Goal: Answer question/provide support

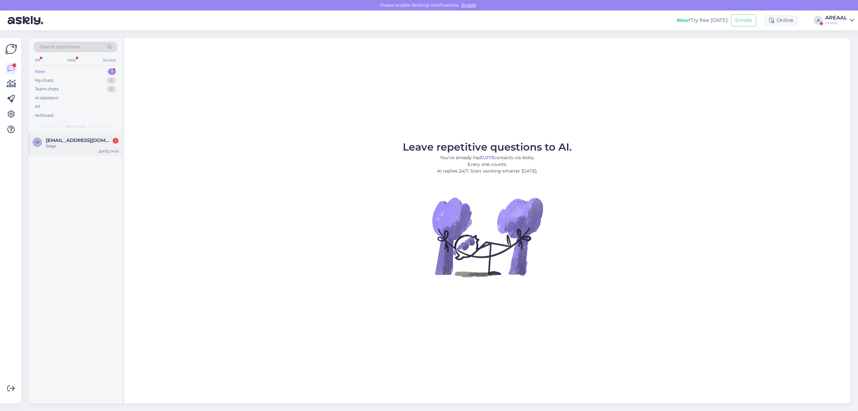
click at [64, 142] on span "marjutamberg@hot.ee" at bounding box center [79, 141] width 66 height 6
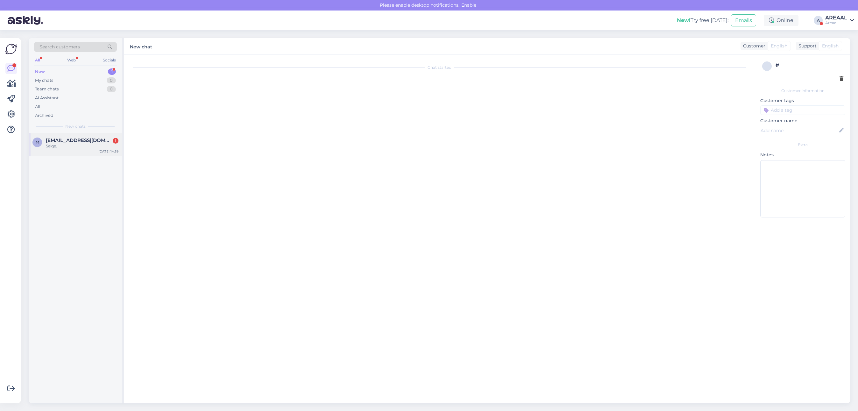
scroll to position [1093, 0]
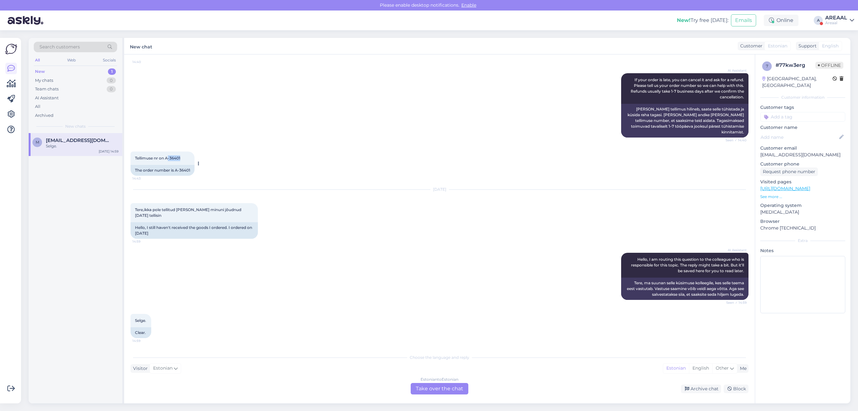
copy span "-36401"
copy span "A-36401"
drag, startPoint x: 184, startPoint y: 162, endPoint x: 166, endPoint y: 166, distance: 18.5
click at [166, 165] on div "Tellimuse nr on A-36401 14:43" at bounding box center [163, 158] width 64 height 13
click at [448, 396] on div "Chat started Sep 10 2025 Tere, 10:23 Hello, AI Assistant Hello, how can we help…" at bounding box center [439, 228] width 631 height 349
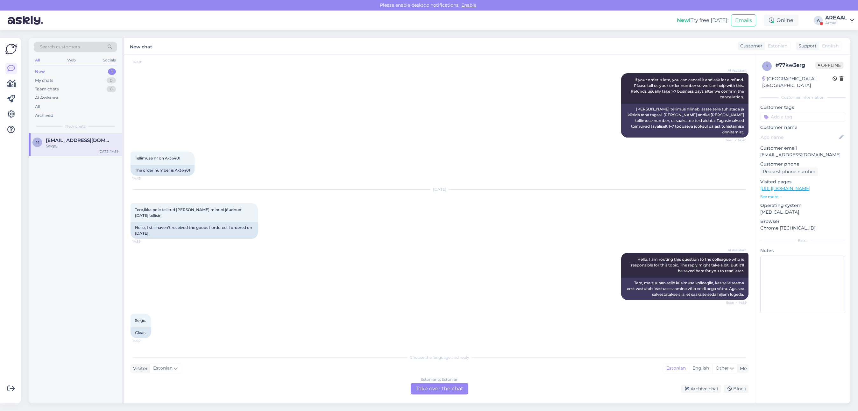
click at [439, 383] on div "Estonian to Estonian Take over the chat" at bounding box center [440, 388] width 58 height 11
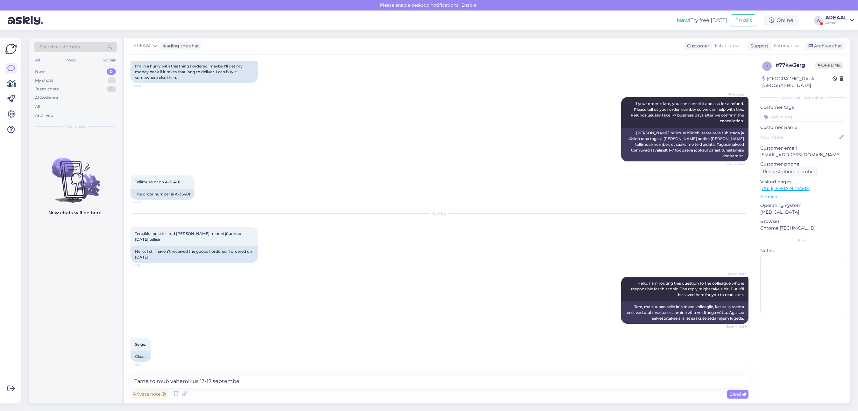
type textarea "Tarne toimub vahemikus [DATE]-[DATE]"
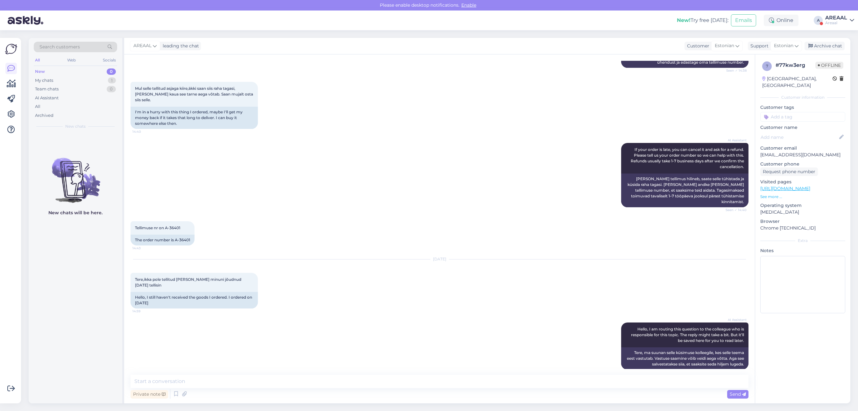
scroll to position [478, 0]
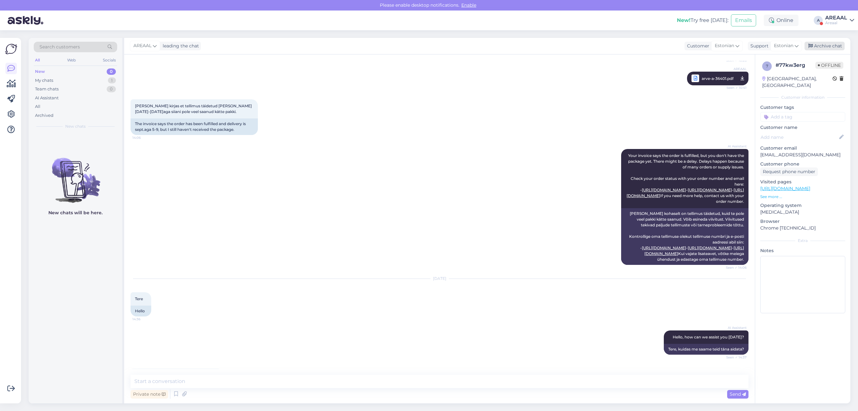
click at [841, 44] on div "Archive chat" at bounding box center [824, 46] width 40 height 9
click at [60, 110] on div "All" at bounding box center [75, 106] width 83 height 9
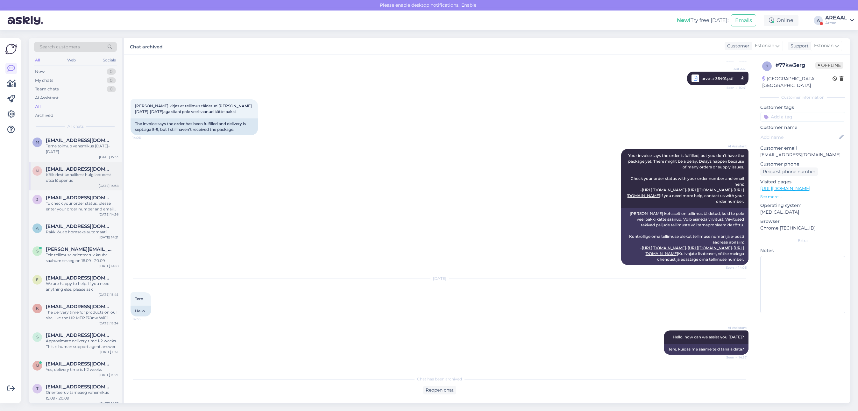
click at [69, 171] on span "[EMAIL_ADDRESS][DOMAIN_NAME]" at bounding box center [79, 169] width 66 height 6
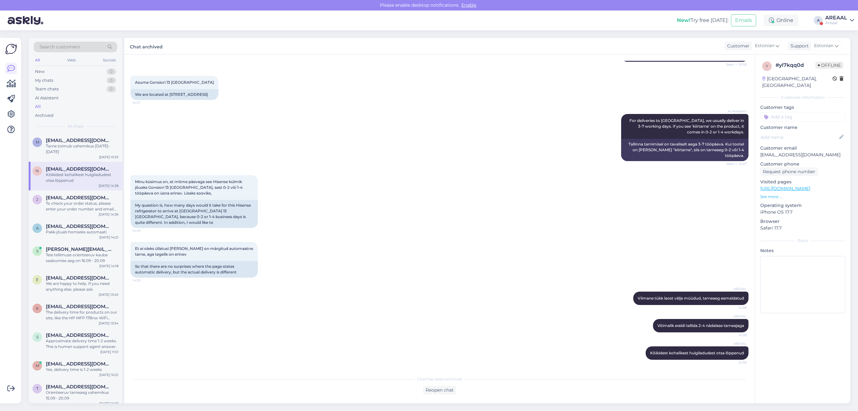
click at [837, 20] on div "Areaal" at bounding box center [836, 22] width 22 height 5
click at [840, 56] on div "Nish Open" at bounding box center [815, 49] width 78 height 14
click at [847, 54] on div at bounding box center [848, 53] width 4 height 4
click at [841, 47] on button "Open" at bounding box center [840, 49] width 18 height 10
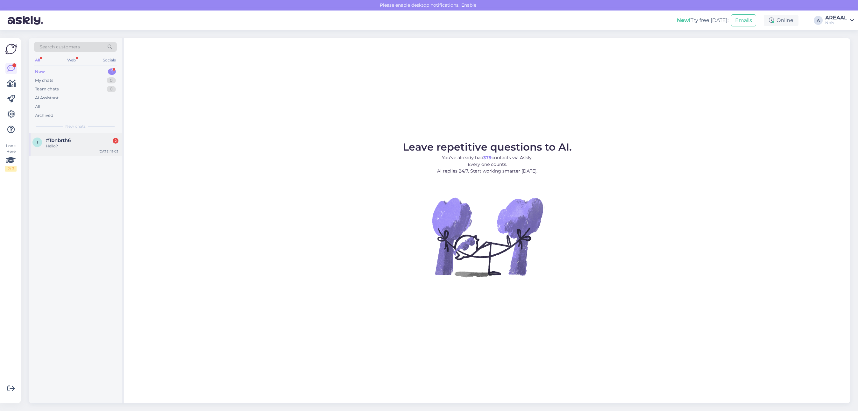
click at [37, 143] on span "1" at bounding box center [37, 142] width 1 height 5
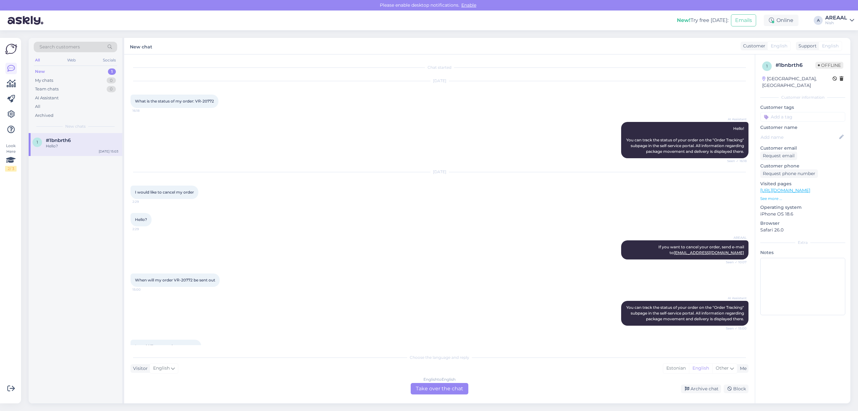
scroll to position [48, 0]
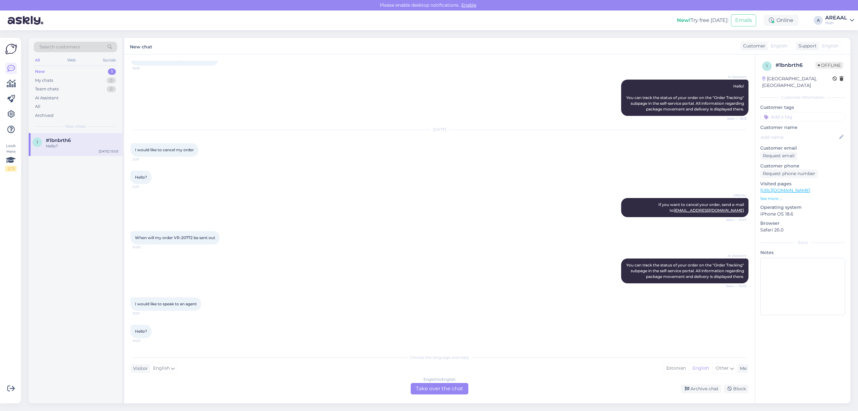
click at [191, 235] on div "When will my order VR-20772 be sent out 15:00" at bounding box center [175, 237] width 89 height 13
copy span "r VR-20772"
copy span "VR-20772"
drag, startPoint x: 192, startPoint y: 232, endPoint x: 173, endPoint y: 233, distance: 19.1
click at [173, 235] on span "When will my order VR-20772 be sent out" at bounding box center [175, 237] width 80 height 5
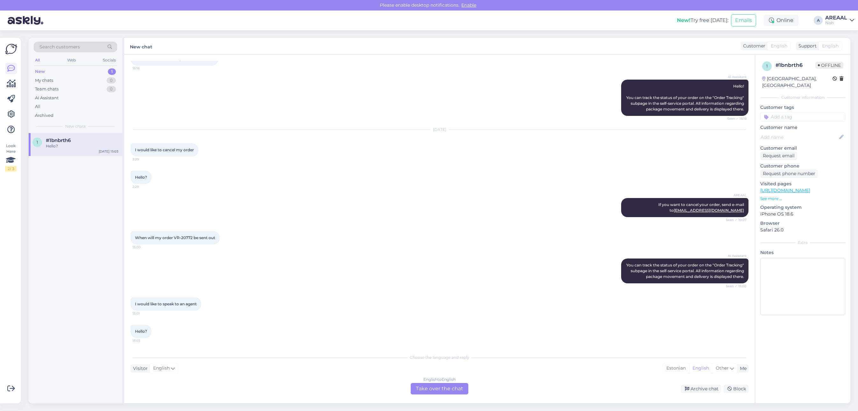
click at [540, 153] on div "Sep 12 2025 I would like to cancel my order 2:29" at bounding box center [440, 143] width 618 height 41
click at [420, 381] on div "Choose the language and reply Visitor English Me Estonian English Other English…" at bounding box center [440, 373] width 618 height 44
click at [427, 393] on div "English to English Take over the chat" at bounding box center [440, 388] width 58 height 11
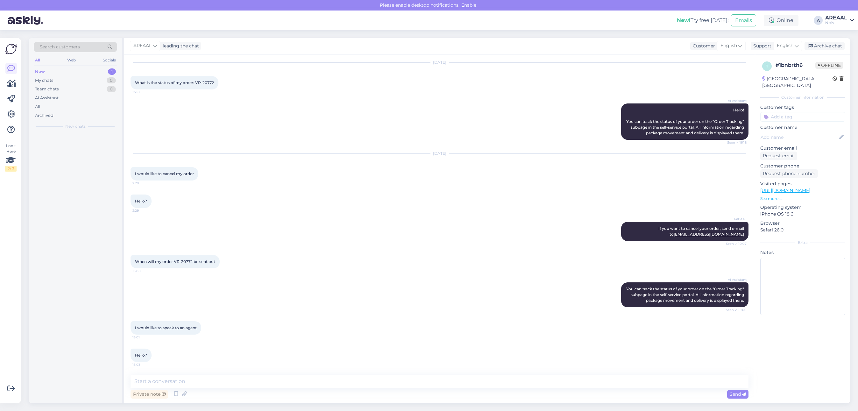
scroll to position [24, 0]
click at [424, 387] on textarea at bounding box center [440, 381] width 618 height 13
type textarea "Teie kirjale vastatakse tänase päeva jooksul'"
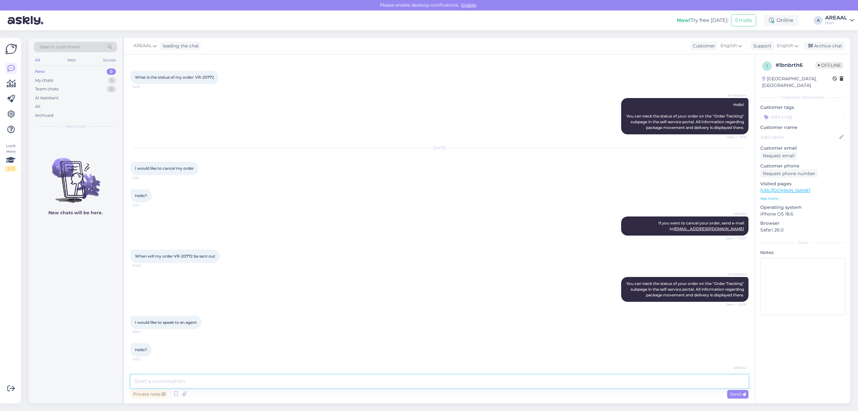
scroll to position [51, 0]
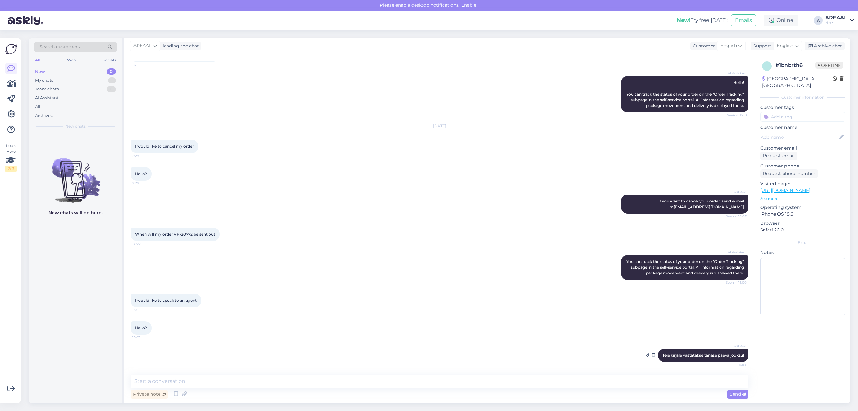
click at [684, 352] on div "AREAAL Teie kirjale vastatakse tänase päeva jooksul 15:33" at bounding box center [703, 355] width 90 height 13
click at [646, 357] on icon at bounding box center [648, 355] width 4 height 4
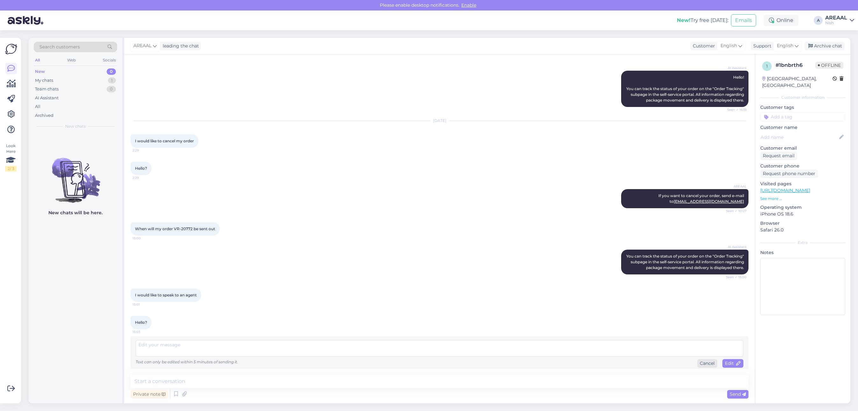
click at [699, 366] on div "Cancel" at bounding box center [707, 363] width 20 height 9
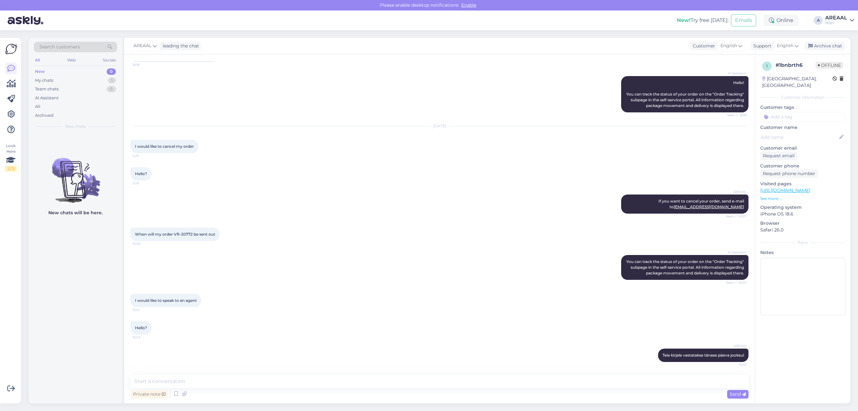
click at [637, 354] on div "AREAAL Teie kirjale vastatakse tänase päeva jooksul 15:33" at bounding box center [440, 355] width 618 height 27
click at [646, 356] on icon at bounding box center [648, 355] width 4 height 4
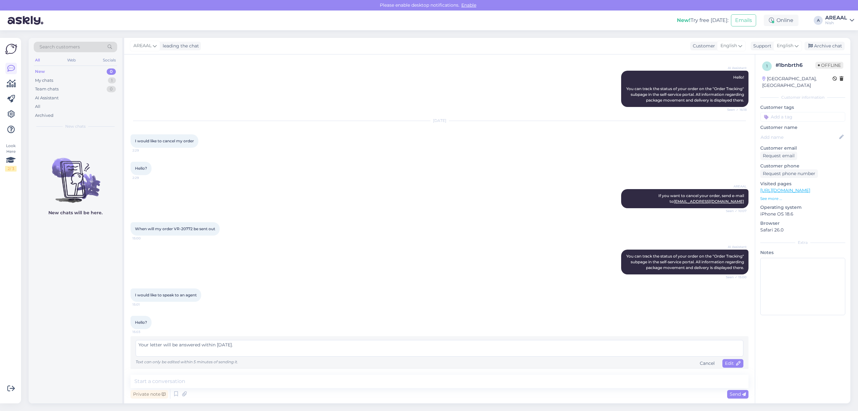
click at [161, 349] on textarea "Your letter will be answered within today." at bounding box center [440, 348] width 608 height 17
click at [145, 351] on textarea "Your letter will be answered within today." at bounding box center [440, 348] width 608 height 17
click at [153, 351] on textarea "Your letter will be answered within today." at bounding box center [440, 348] width 608 height 17
type textarea "Your e-mail will be answered within [DATE]."
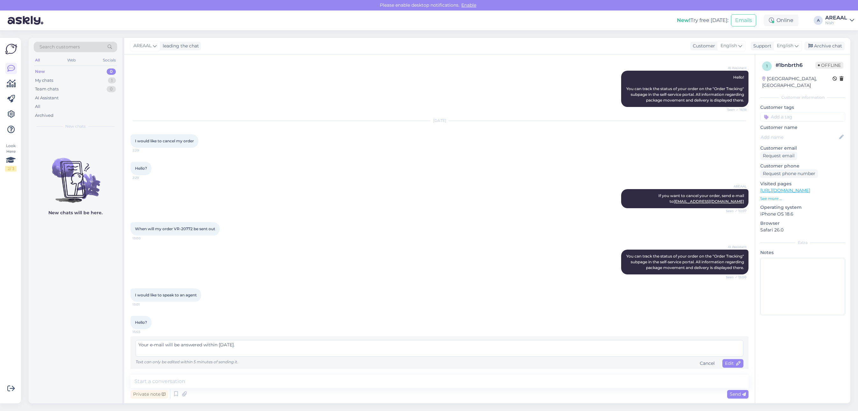
click at [731, 369] on div "Chat started Sep 11 2025 What is the status of my order: VR-20772 16:18 AI Assi…" at bounding box center [439, 228] width 631 height 349
click at [732, 366] on span "Edit" at bounding box center [733, 363] width 16 height 6
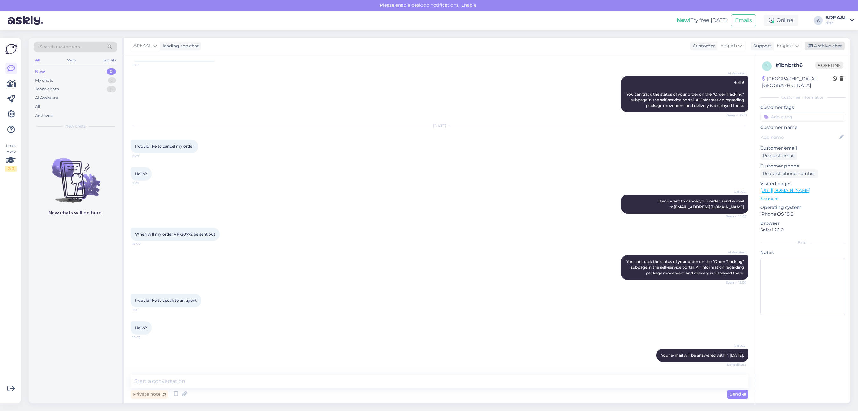
click at [829, 48] on div "Archive chat" at bounding box center [824, 46] width 40 height 9
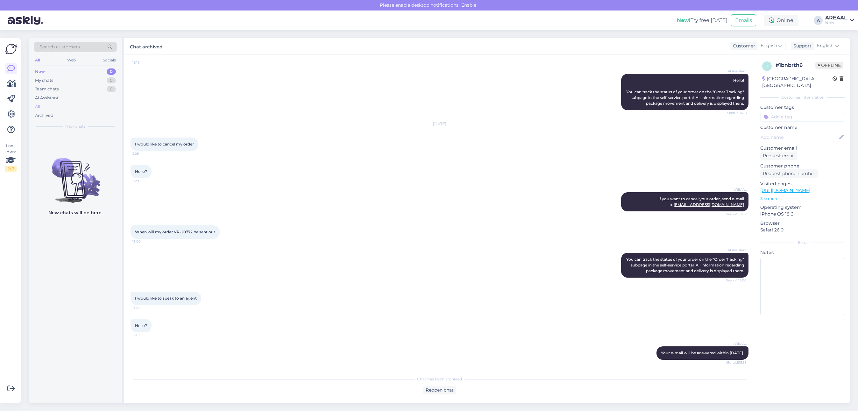
click at [57, 110] on div "All" at bounding box center [75, 106] width 83 height 9
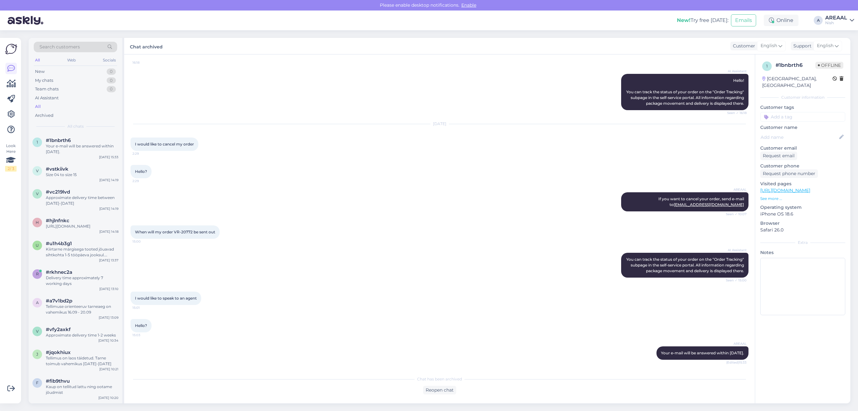
click at [847, 20] on div "AREAAL" at bounding box center [836, 17] width 22 height 5
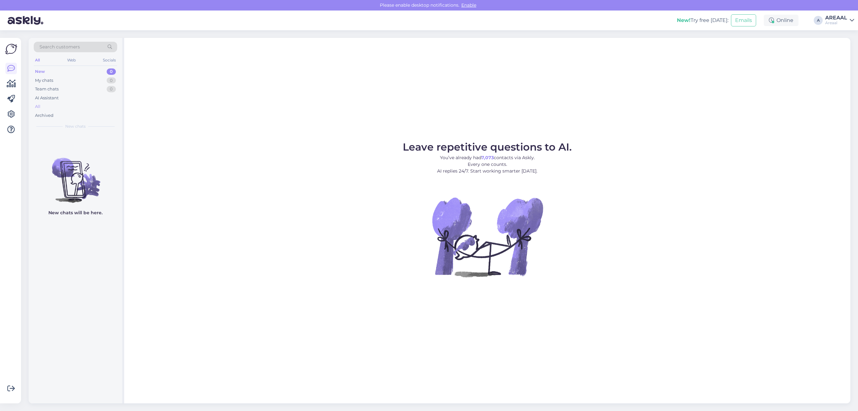
click at [58, 108] on div "All" at bounding box center [75, 106] width 83 height 9
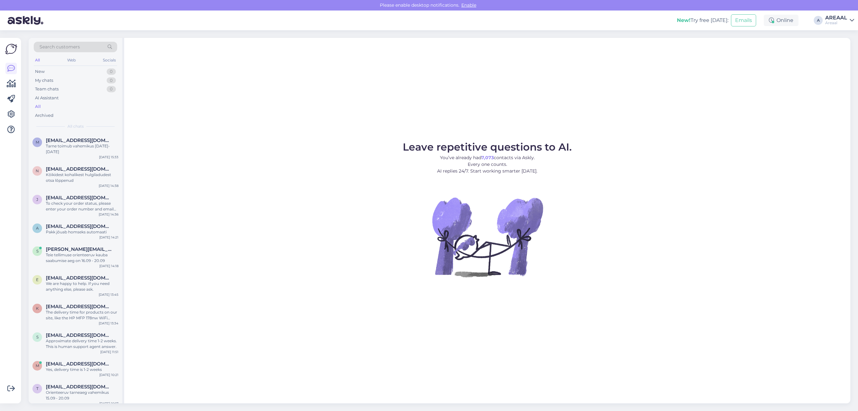
click at [68, 151] on div "m marjutamberg@hot.ee Tarne toimub vahemikus 13-17 september Sep 12 15:33 n nev…" at bounding box center [76, 268] width 94 height 270
click at [75, 187] on div "n neveli@niit.ee Kõikidest kohalikest hulgiladudest otsa lõppenud Sep 12 14:38" at bounding box center [76, 176] width 94 height 29
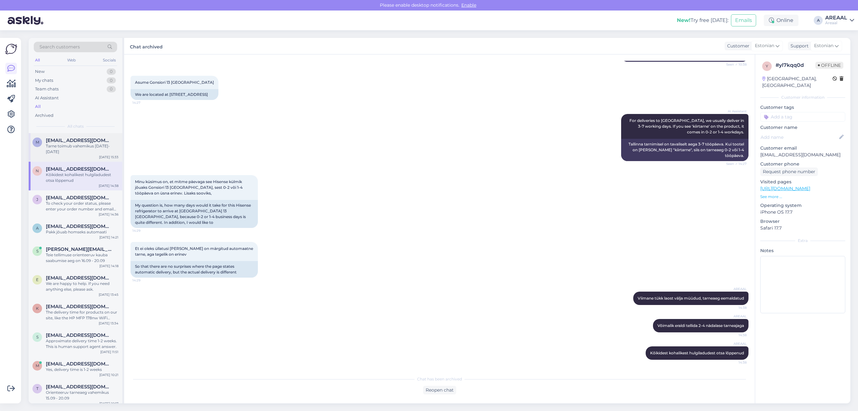
click at [73, 153] on div "Tarne toimub vahemikus [DATE]-[DATE]" at bounding box center [82, 148] width 73 height 11
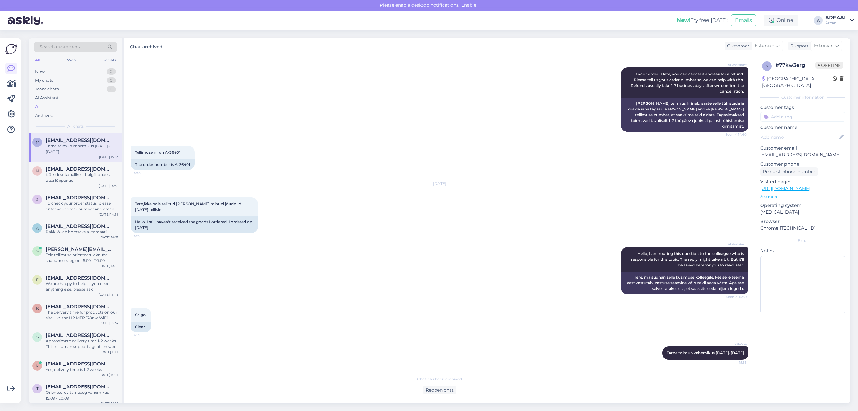
click at [634, 145] on div "Tellimuse nr on A-36401 14:43 The order number is A-36401" at bounding box center [440, 158] width 618 height 38
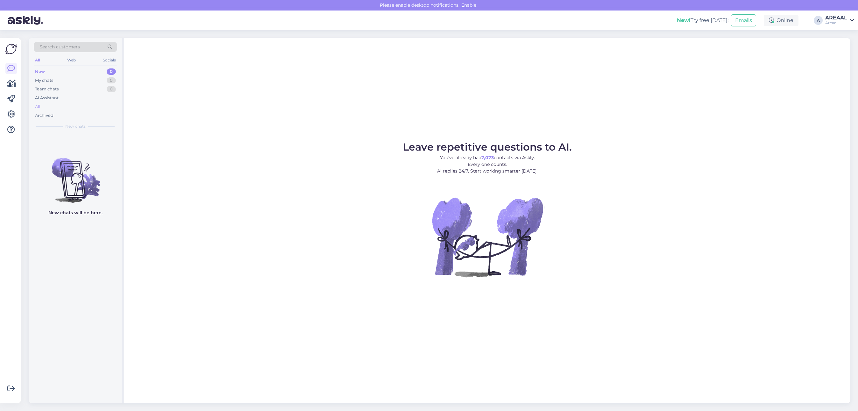
click at [56, 109] on div "All" at bounding box center [75, 106] width 83 height 9
click at [67, 105] on div "All" at bounding box center [75, 106] width 83 height 9
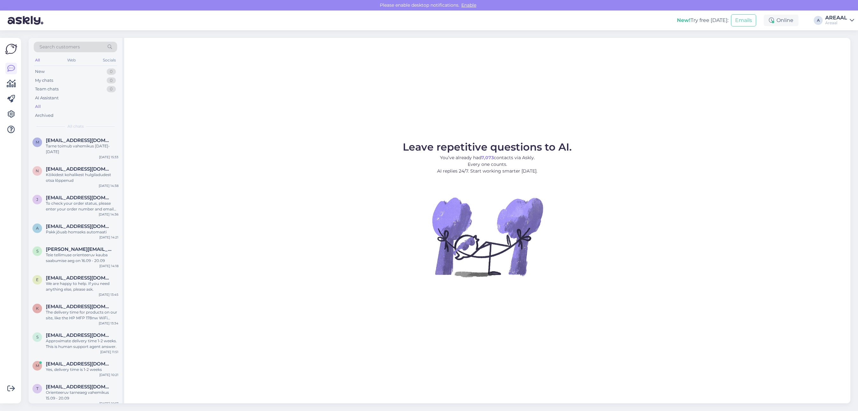
click at [687, 130] on div "Leave repetitive questions to AI. You’ve already had 7,073 contacts via Askly. …" at bounding box center [487, 220] width 726 height 365
click at [441, 158] on p "You’ve already had 7,073 contacts via Askly. Every one counts. AI replies 24/7.…" at bounding box center [487, 164] width 169 height 20
click at [428, 145] on span "Leave repetitive questions to AI." at bounding box center [487, 147] width 169 height 12
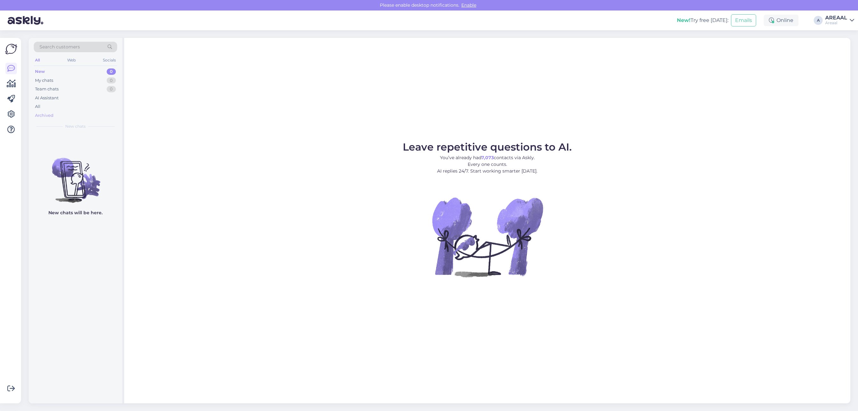
click at [44, 111] on div "Archived" at bounding box center [75, 115] width 83 height 9
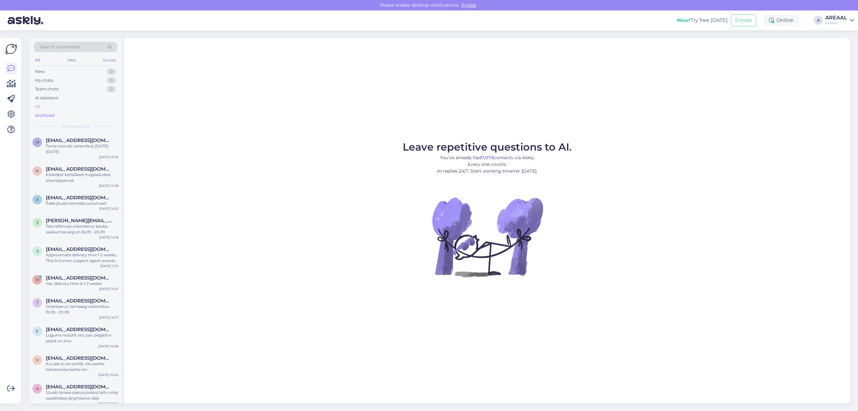
click at [45, 107] on div "All" at bounding box center [75, 106] width 83 height 9
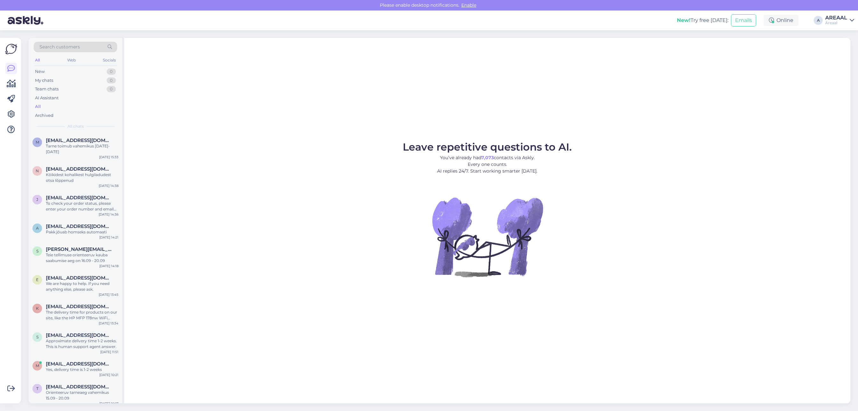
click at [848, 18] on link "AREAAL Areaal" at bounding box center [839, 20] width 29 height 10
click at [846, 46] on button "Open" at bounding box center [840, 49] width 18 height 10
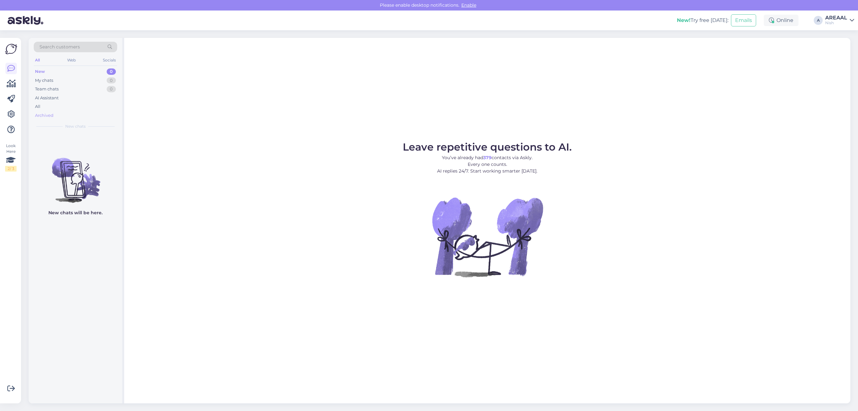
click at [59, 112] on div "Archived" at bounding box center [75, 115] width 83 height 9
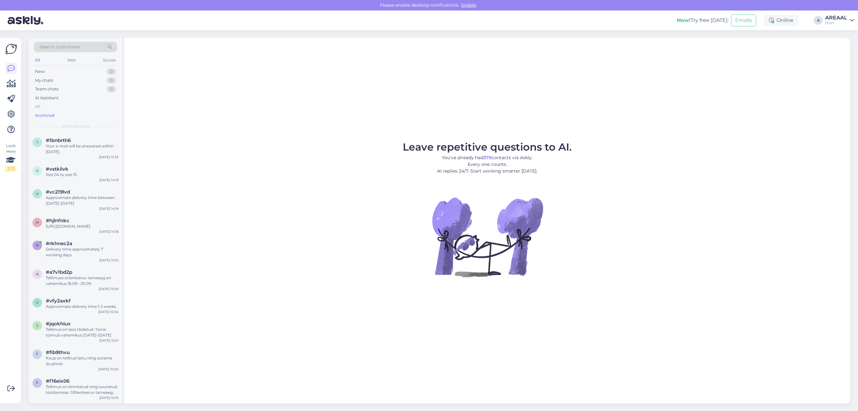
click at [56, 108] on div "All" at bounding box center [75, 106] width 83 height 9
click at [318, 142] on figure "Leave repetitive questions to AI. You’ve already had 379 contacts via Askly. Ev…" at bounding box center [487, 218] width 715 height 152
drag, startPoint x: 825, startPoint y: 20, endPoint x: 841, endPoint y: 25, distance: 16.9
click at [825, 20] on div "Nish" at bounding box center [836, 22] width 22 height 5
click at [839, 35] on button "Open" at bounding box center [840, 36] width 18 height 10
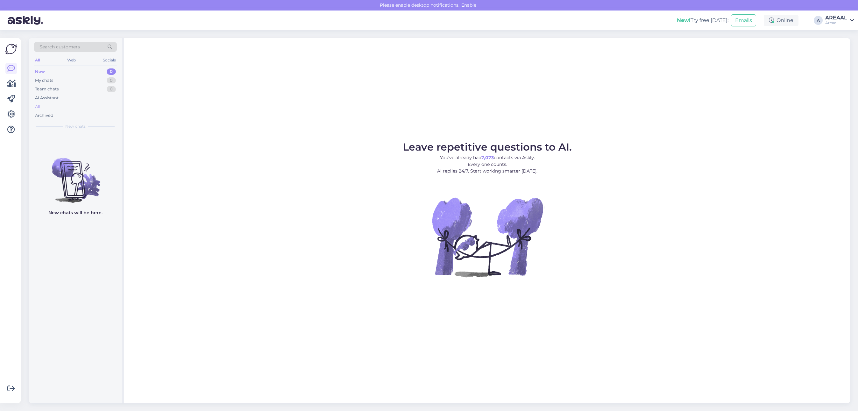
drag, startPoint x: 59, startPoint y: 116, endPoint x: 59, endPoint y: 110, distance: 5.7
click at [59, 115] on div "Archived" at bounding box center [75, 115] width 83 height 9
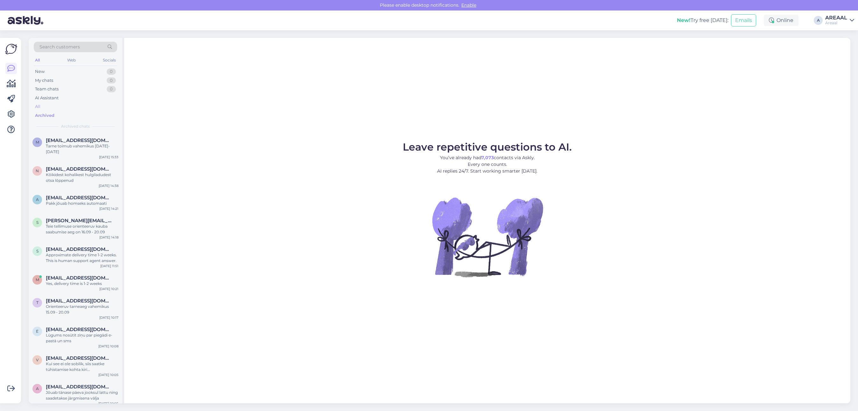
click at [60, 105] on div "All" at bounding box center [75, 106] width 83 height 9
